Goal: Register for event/course

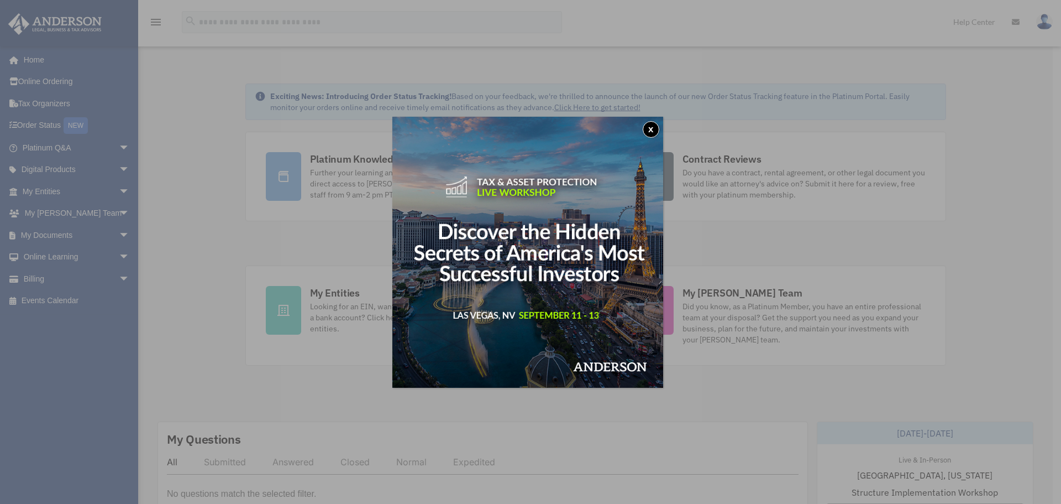
click at [656, 132] on button "x" at bounding box center [651, 129] width 17 height 17
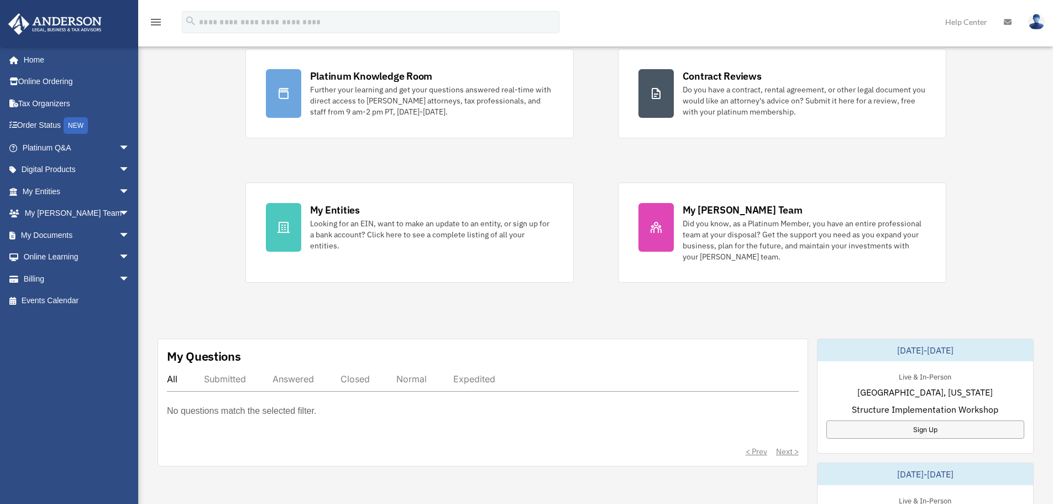
scroll to position [55, 0]
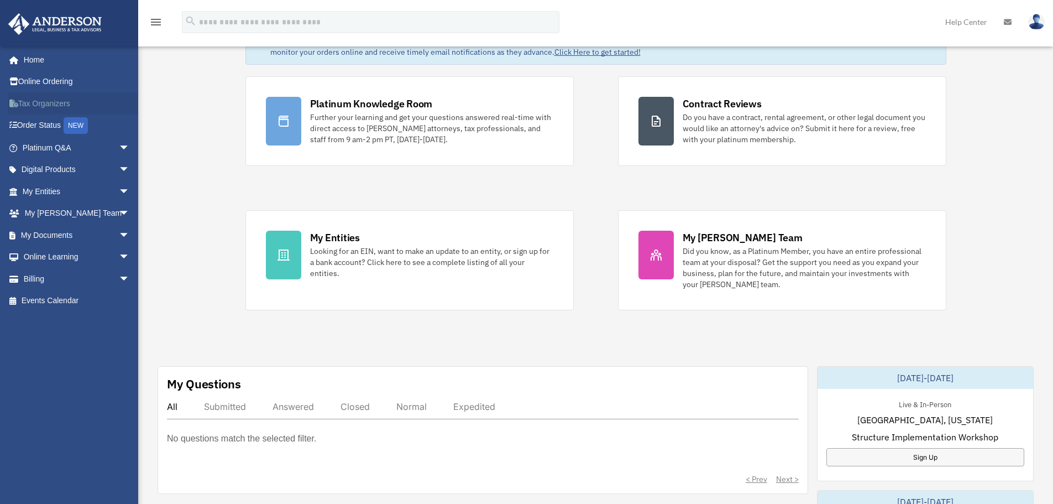
click at [41, 96] on link "Tax Organizers" at bounding box center [77, 103] width 139 height 22
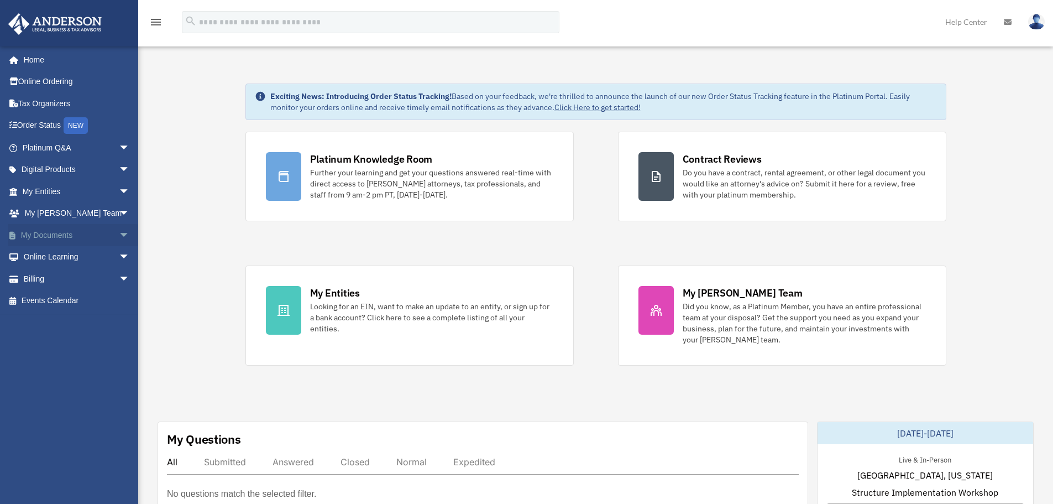
click at [119, 237] on span "arrow_drop_down" at bounding box center [130, 235] width 22 height 23
click at [51, 259] on link "Box" at bounding box center [80, 257] width 131 height 22
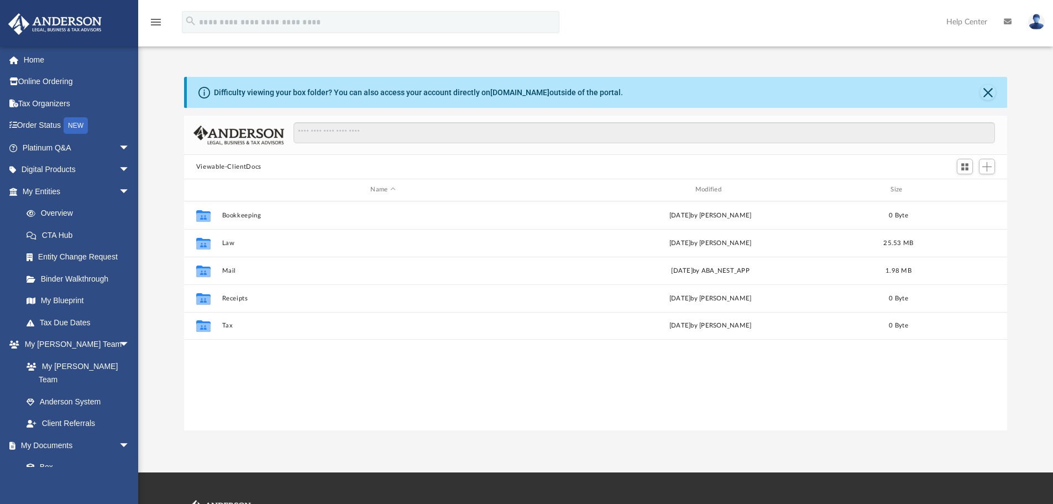
scroll to position [243, 815]
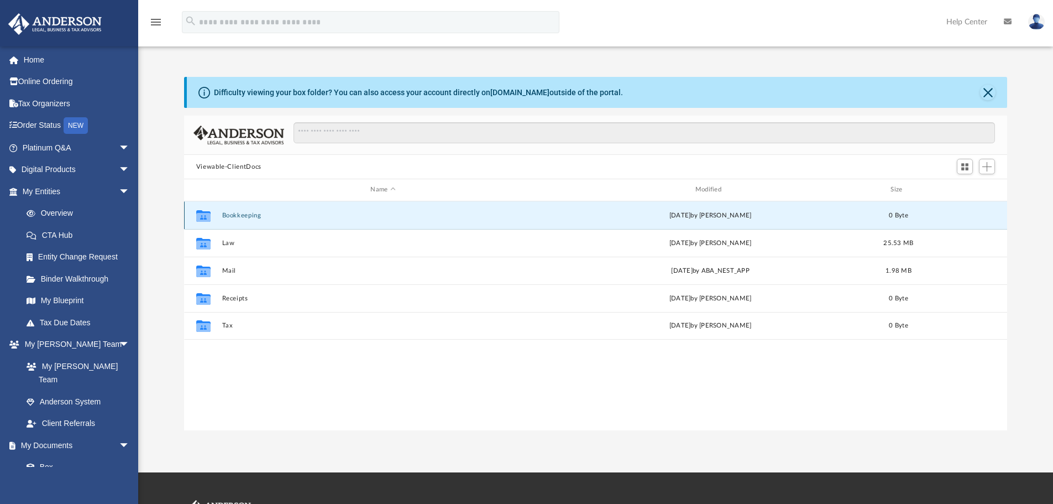
click at [242, 212] on button "Bookkeeping" at bounding box center [383, 215] width 322 height 7
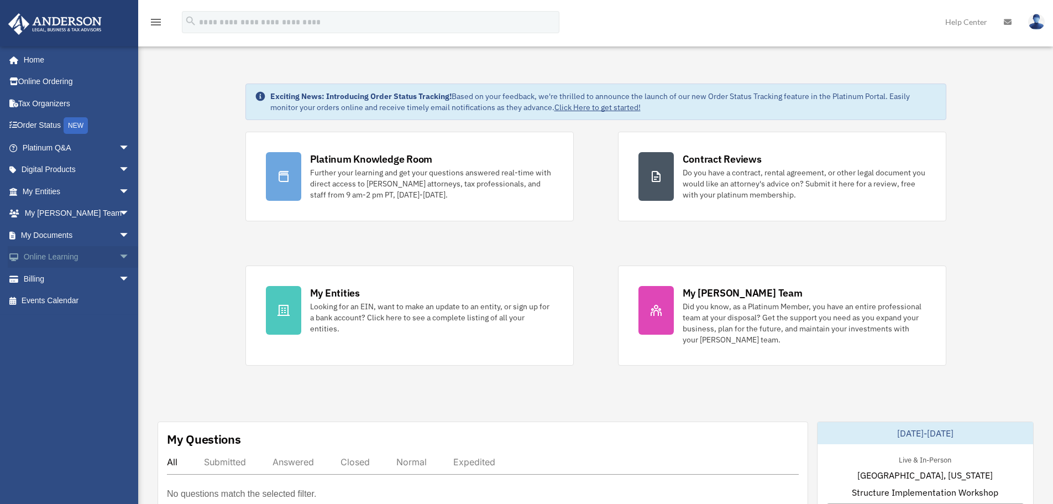
click at [119, 254] on span "arrow_drop_down" at bounding box center [130, 257] width 22 height 23
click at [65, 271] on link "Courses" at bounding box center [80, 279] width 131 height 22
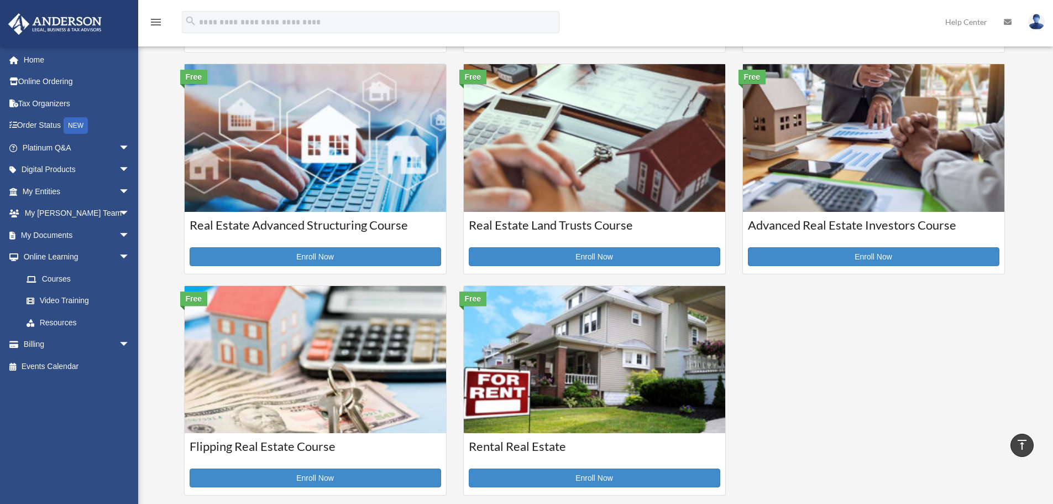
scroll to position [221, 0]
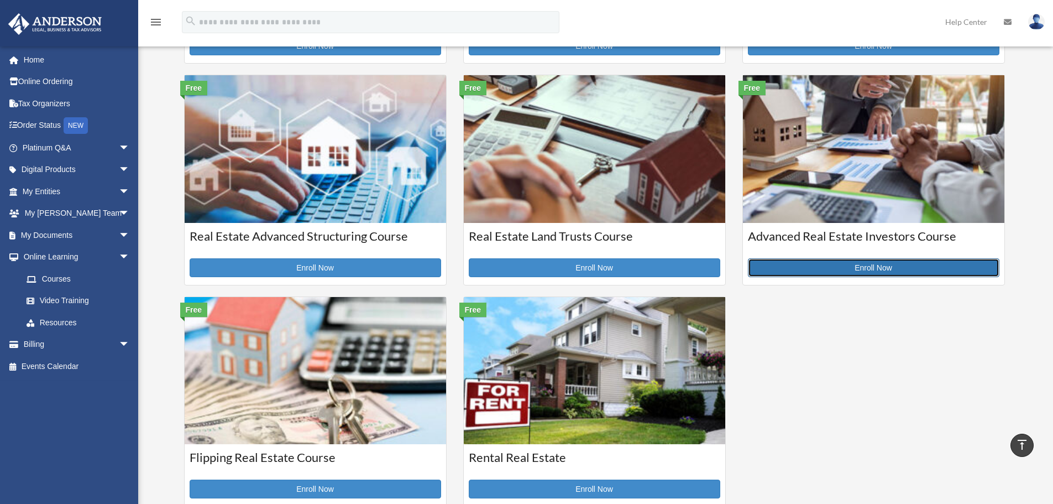
click at [871, 263] on link "Enroll Now" at bounding box center [874, 267] width 252 height 19
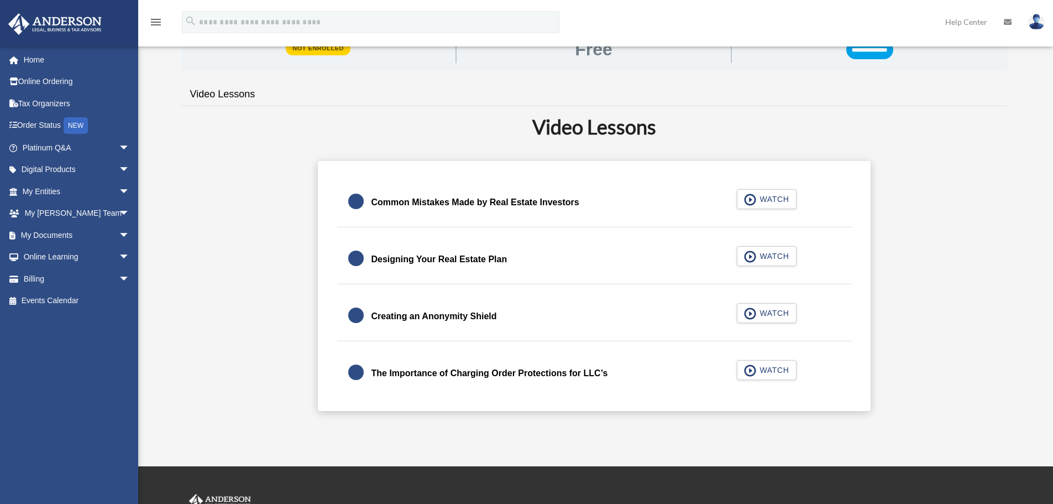
scroll to position [221, 0]
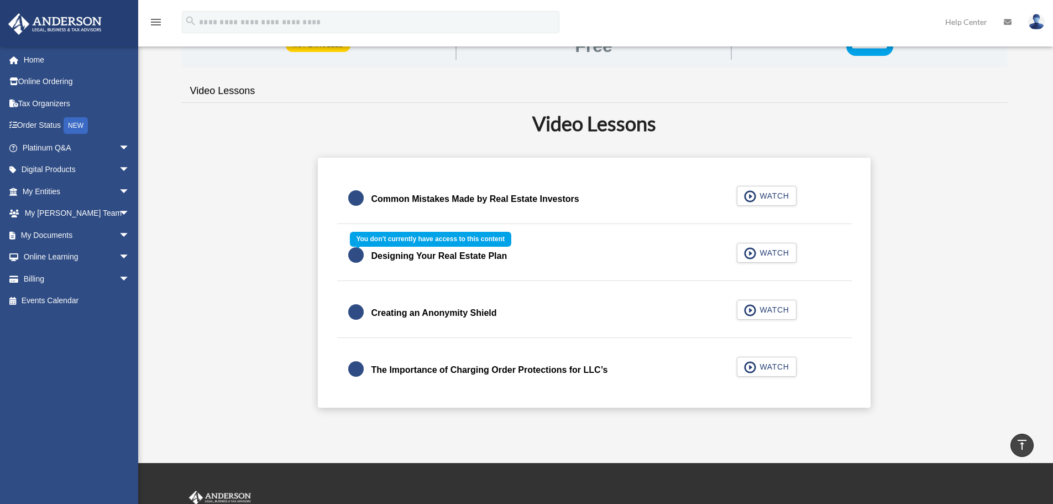
click at [751, 255] on div "Designing Your Real Estate Plan WATCH" at bounding box center [594, 256] width 542 height 49
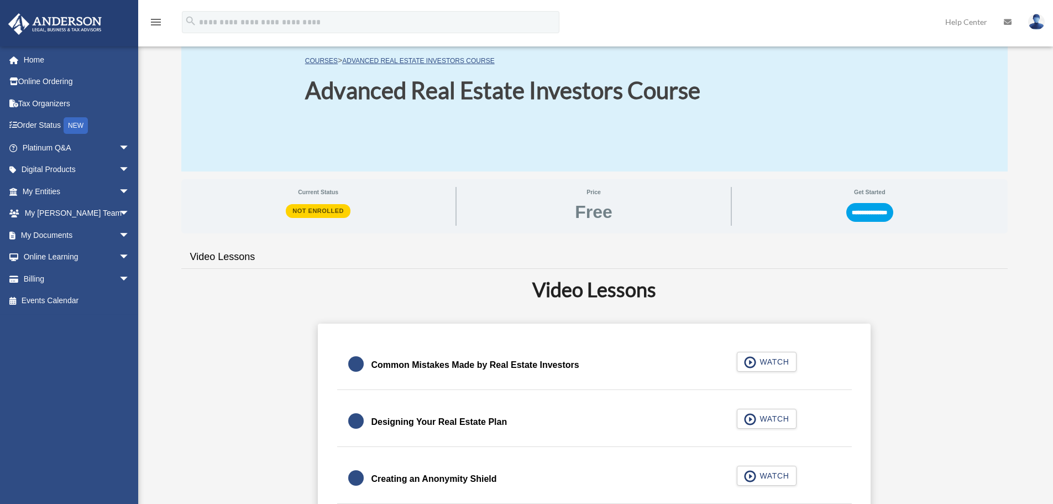
scroll to position [0, 0]
